Goal: Find specific page/section: Find specific page/section

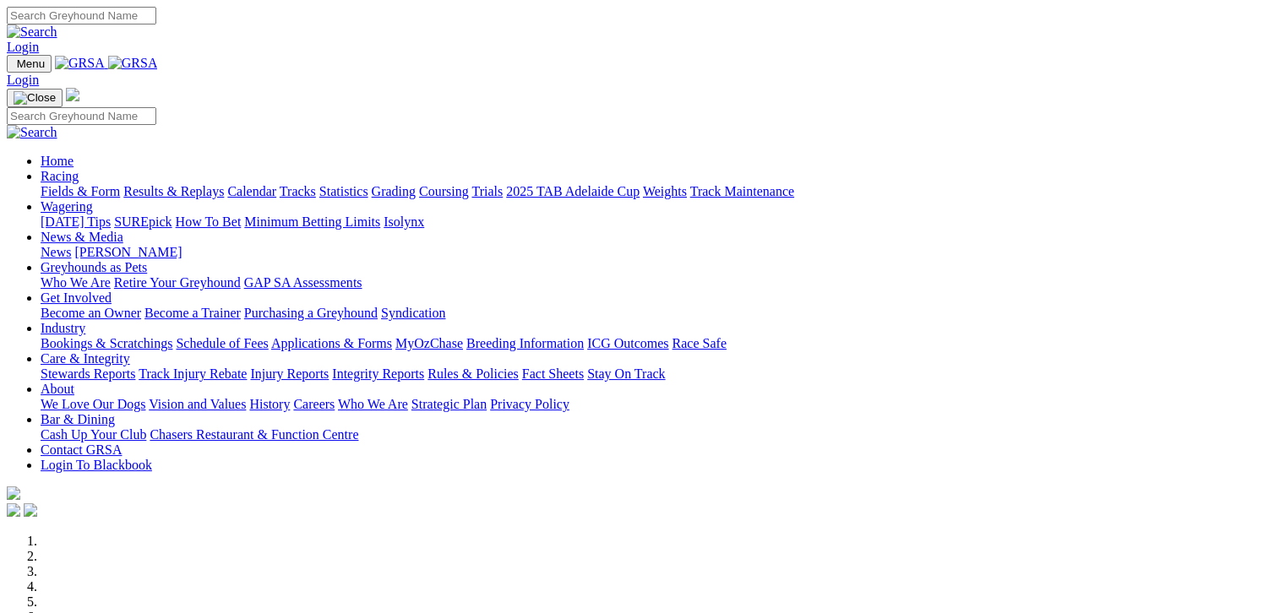
click at [91, 184] on link "Fields & Form" at bounding box center [80, 191] width 79 height 14
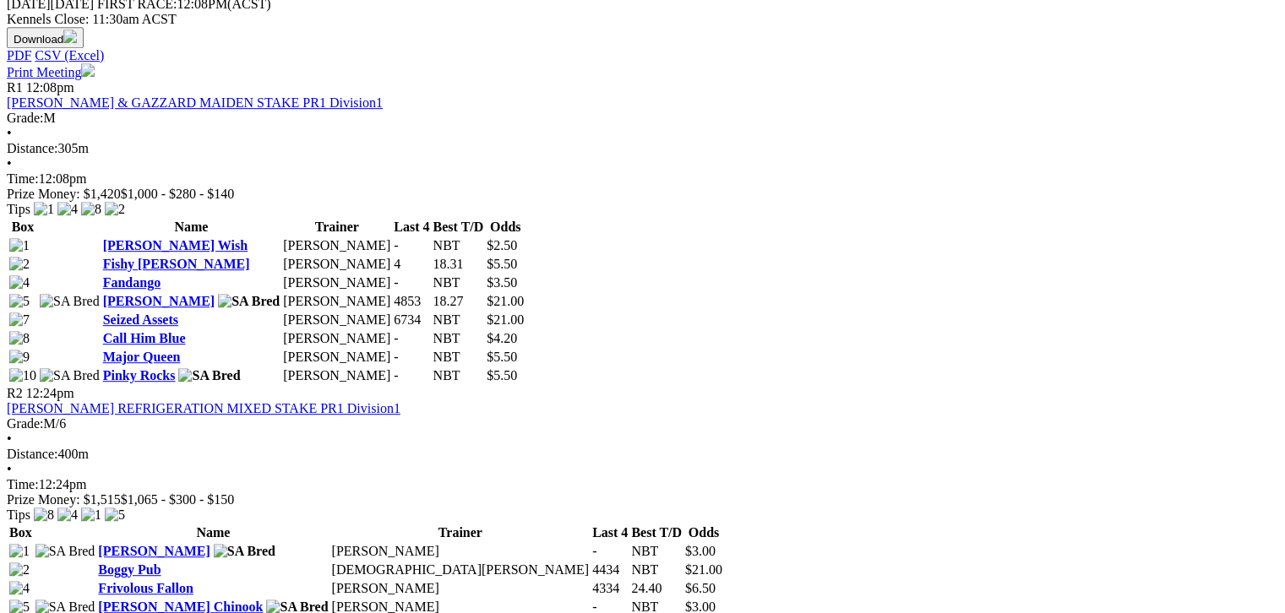
scroll to position [507, 0]
